Goal: Download file/media

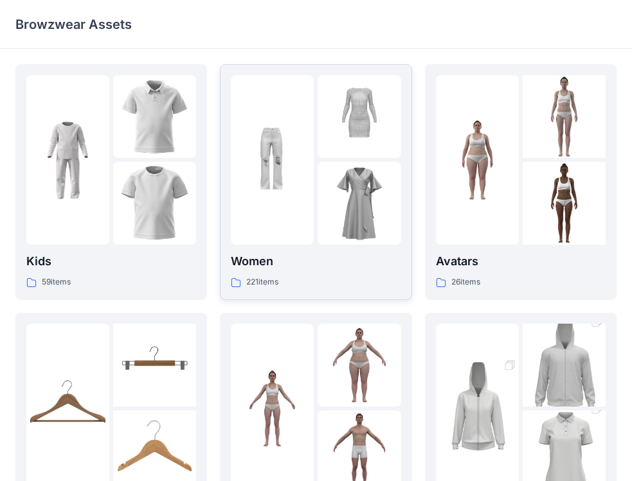
click at [266, 211] on div at bounding box center [272, 160] width 83 height 170
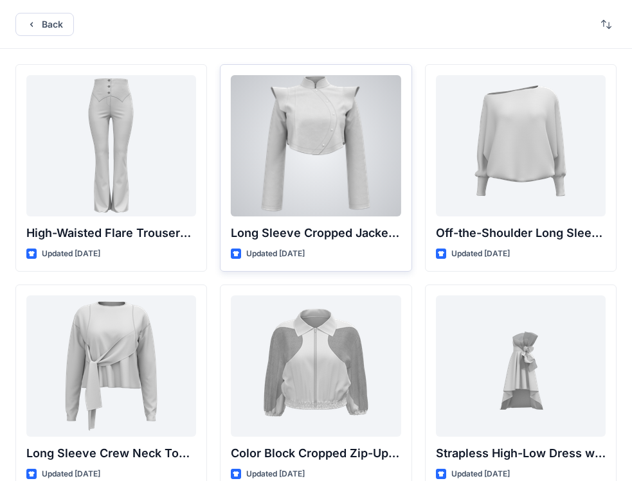
click at [296, 151] on div at bounding box center [316, 145] width 170 height 141
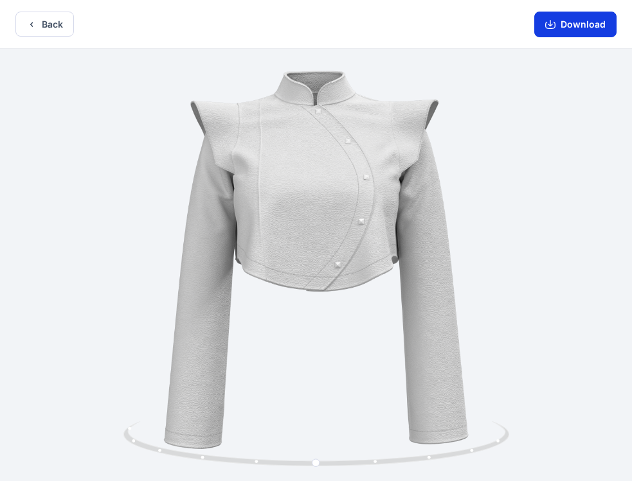
click at [571, 28] on button "Download" at bounding box center [575, 25] width 82 height 26
click at [569, 20] on button "Download" at bounding box center [575, 25] width 82 height 26
click at [553, 24] on icon "button" at bounding box center [549, 23] width 5 height 6
